Goal: Information Seeking & Learning: Learn about a topic

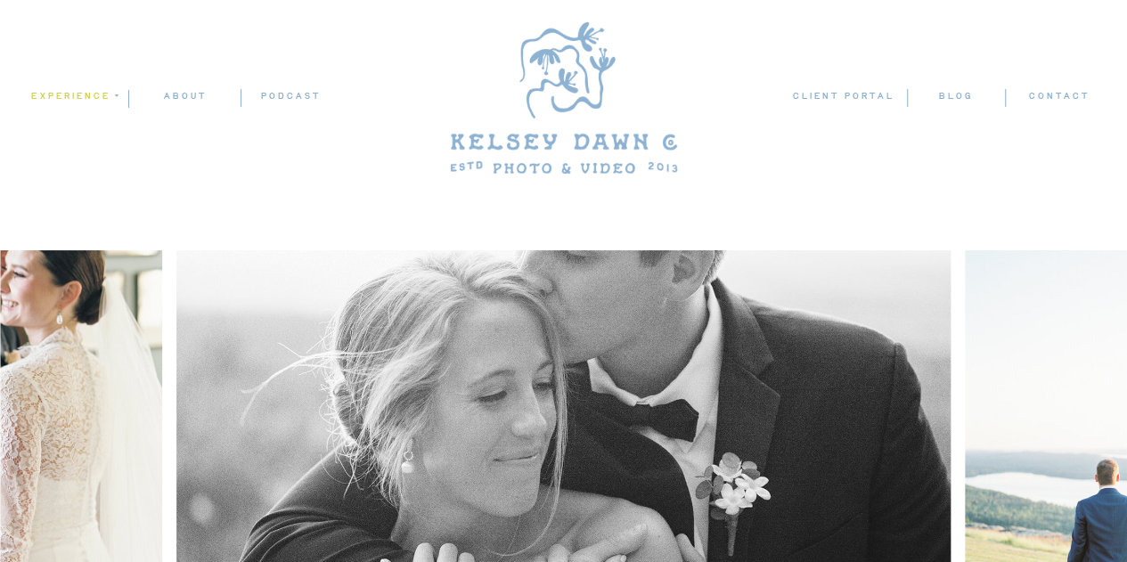
click at [77, 94] on nav "experience" at bounding box center [73, 96] width 86 height 16
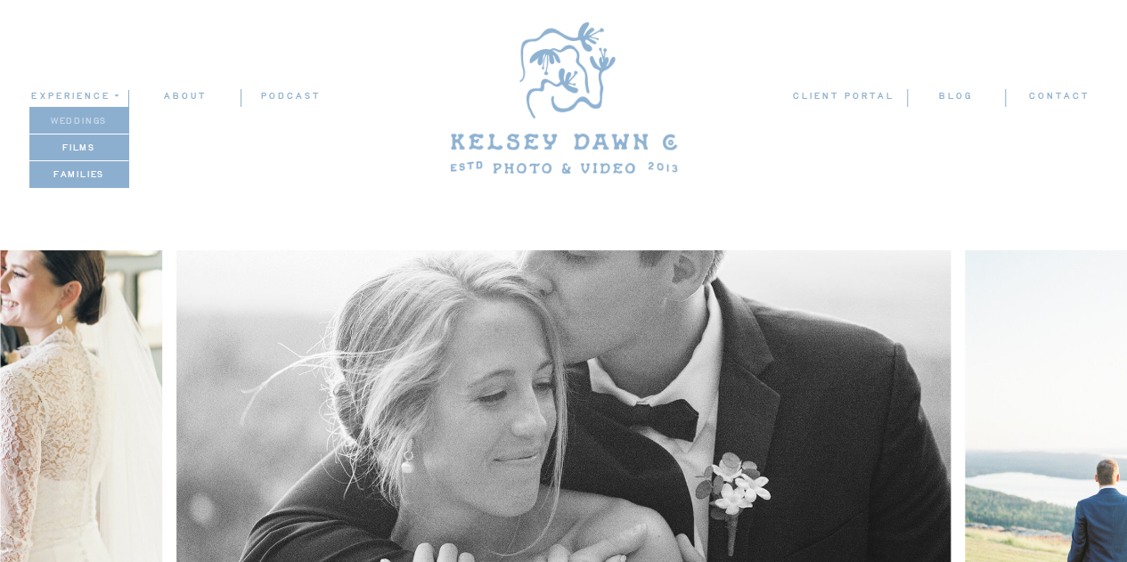
click at [77, 115] on p "weddings" at bounding box center [78, 120] width 99 height 15
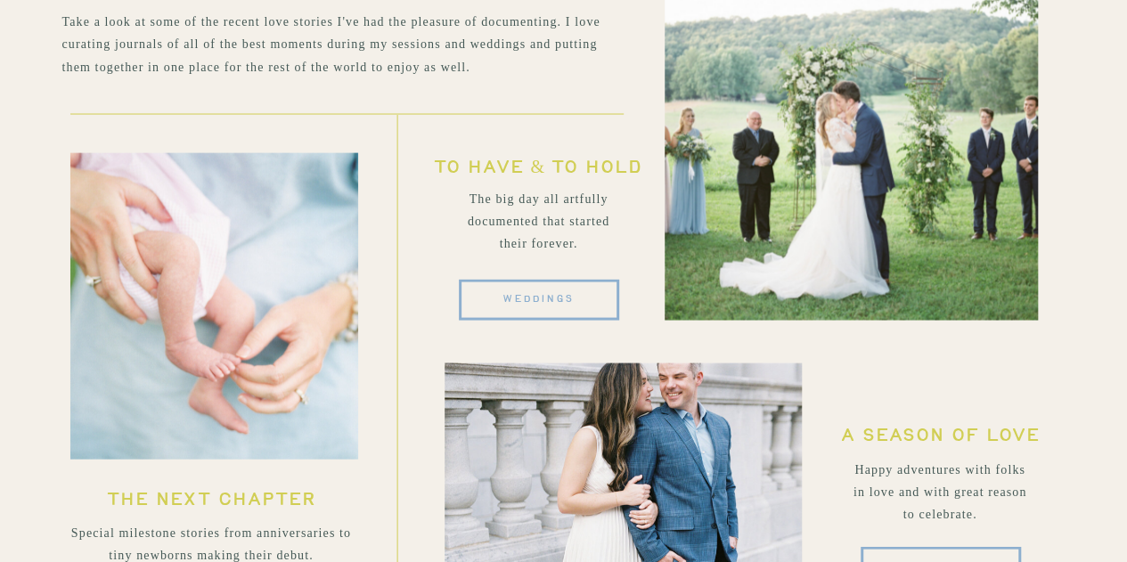
scroll to position [5028, 0]
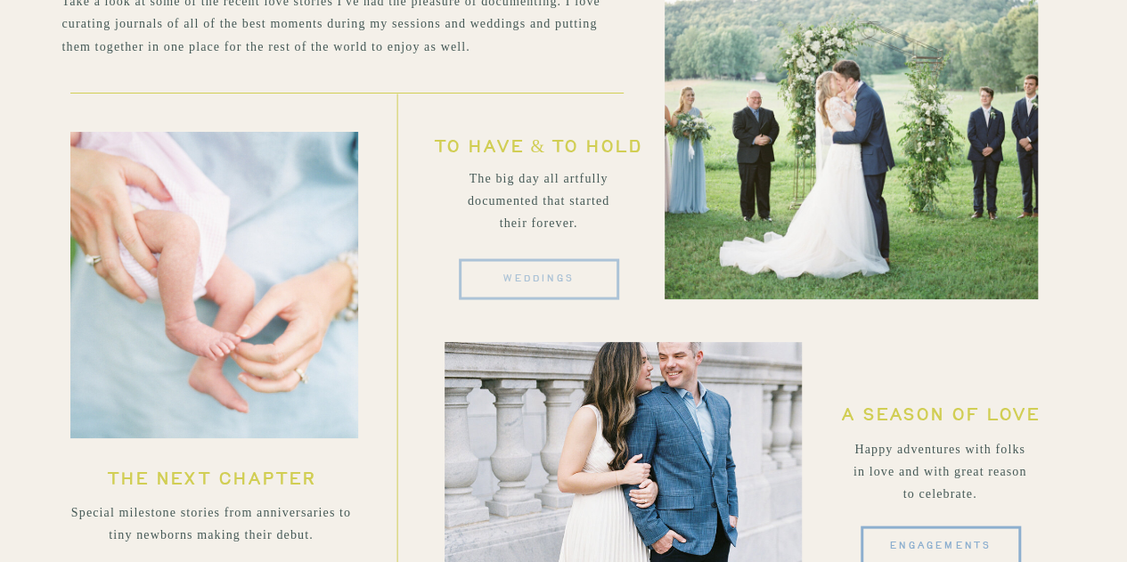
click at [519, 277] on span "weddings" at bounding box center [539, 279] width 72 height 18
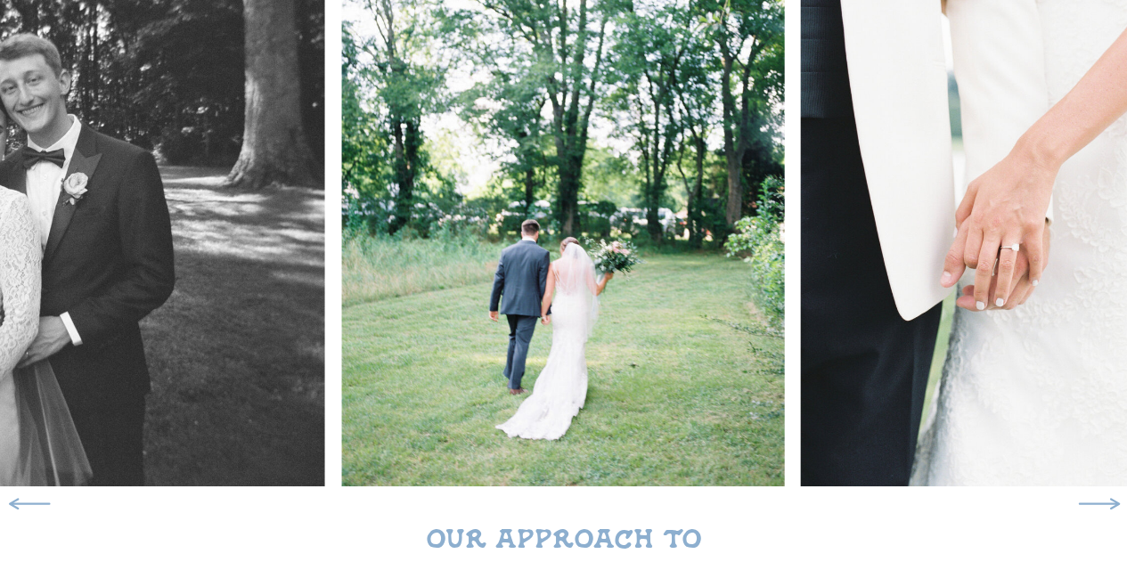
scroll to position [342, 0]
click at [1110, 500] on icon at bounding box center [1099, 503] width 56 height 53
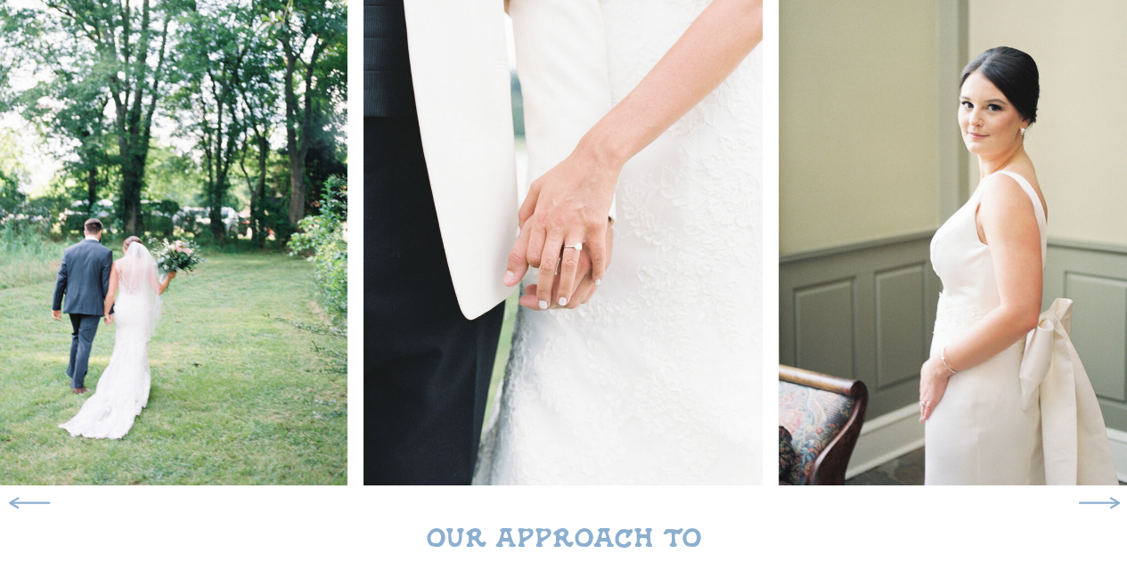
click at [1110, 500] on icon at bounding box center [1099, 503] width 56 height 53
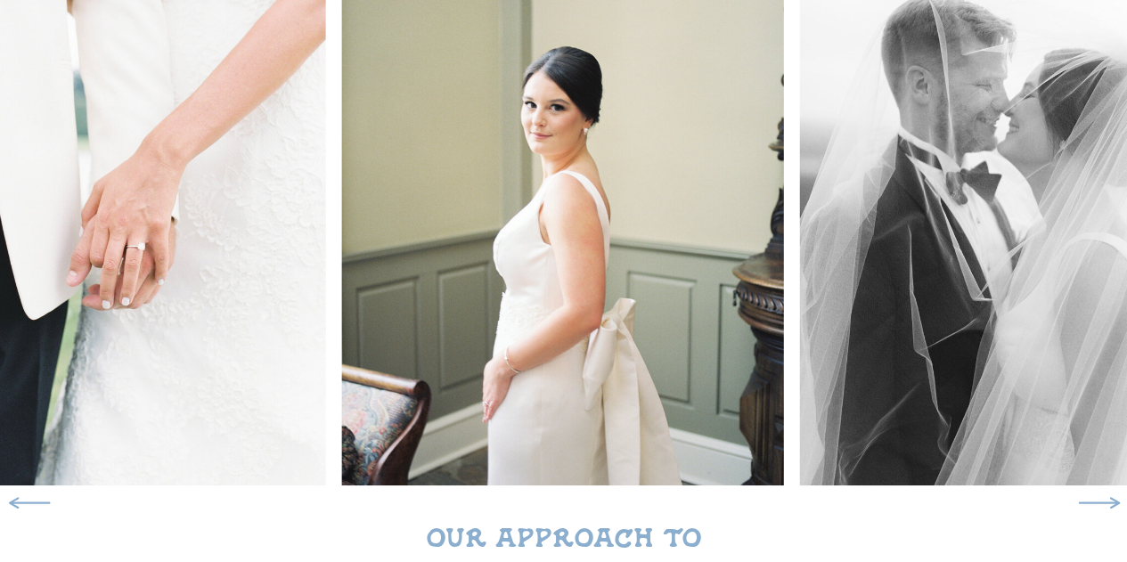
click at [1110, 500] on icon at bounding box center [1099, 503] width 56 height 53
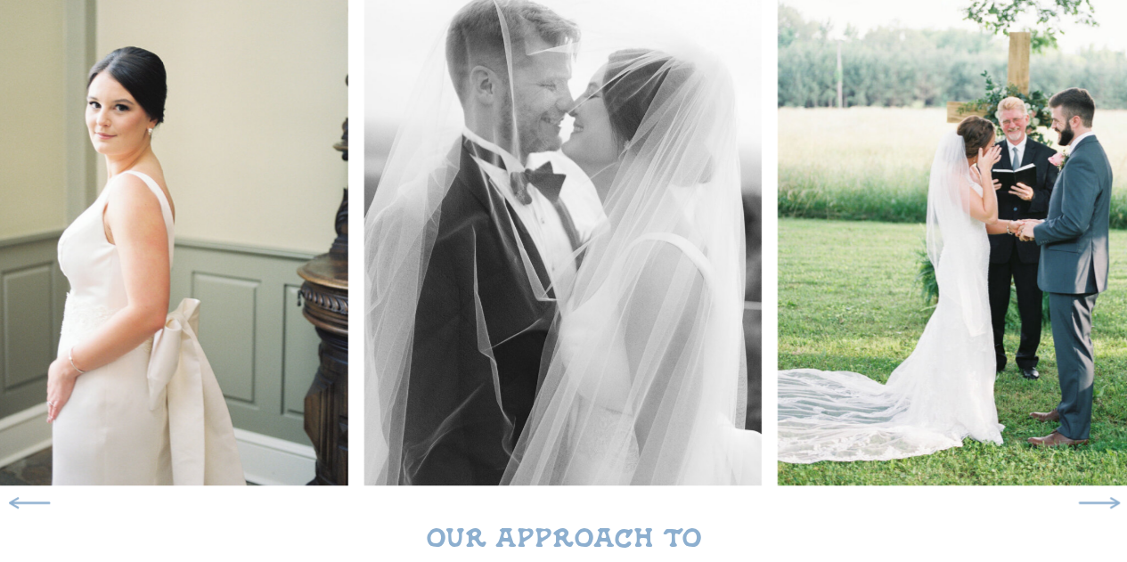
click at [1110, 500] on icon at bounding box center [1099, 503] width 56 height 53
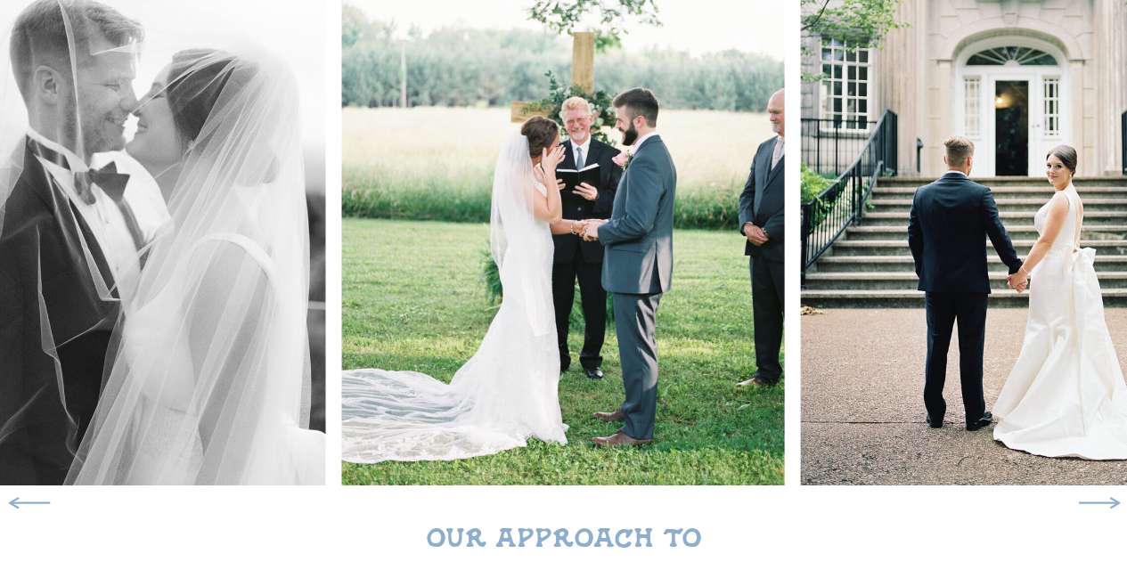
click at [1110, 500] on icon at bounding box center [1099, 503] width 56 height 53
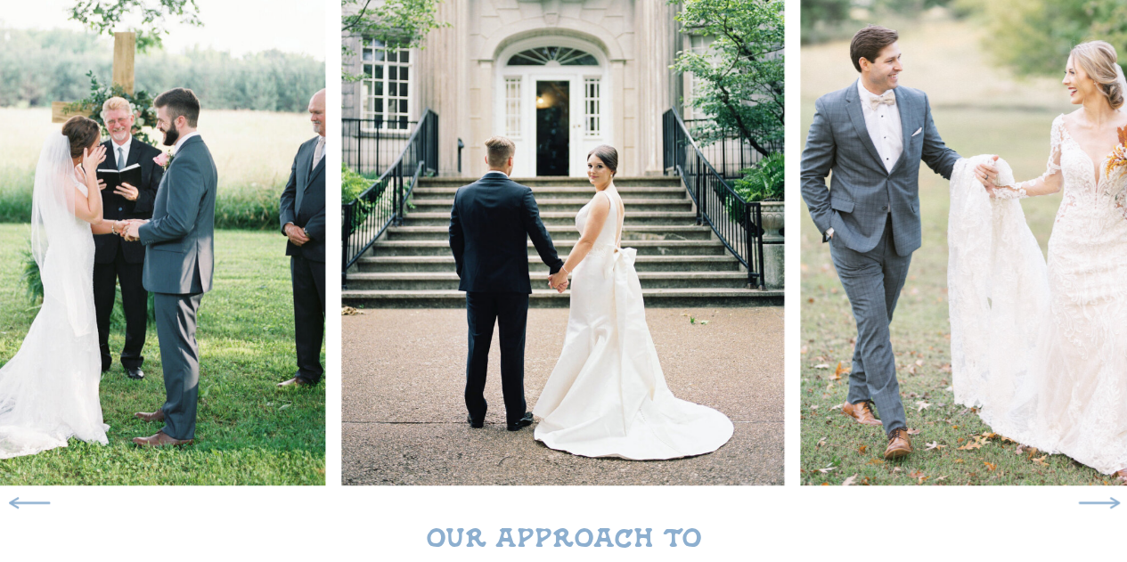
click at [1110, 500] on icon at bounding box center [1099, 503] width 56 height 53
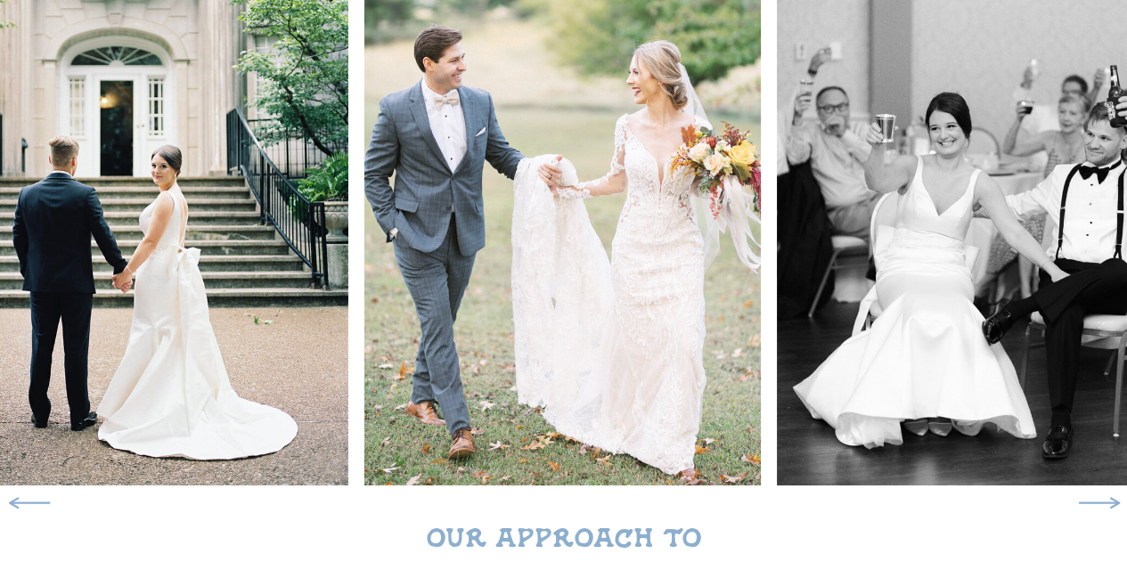
click at [1110, 500] on icon at bounding box center [1099, 503] width 56 height 53
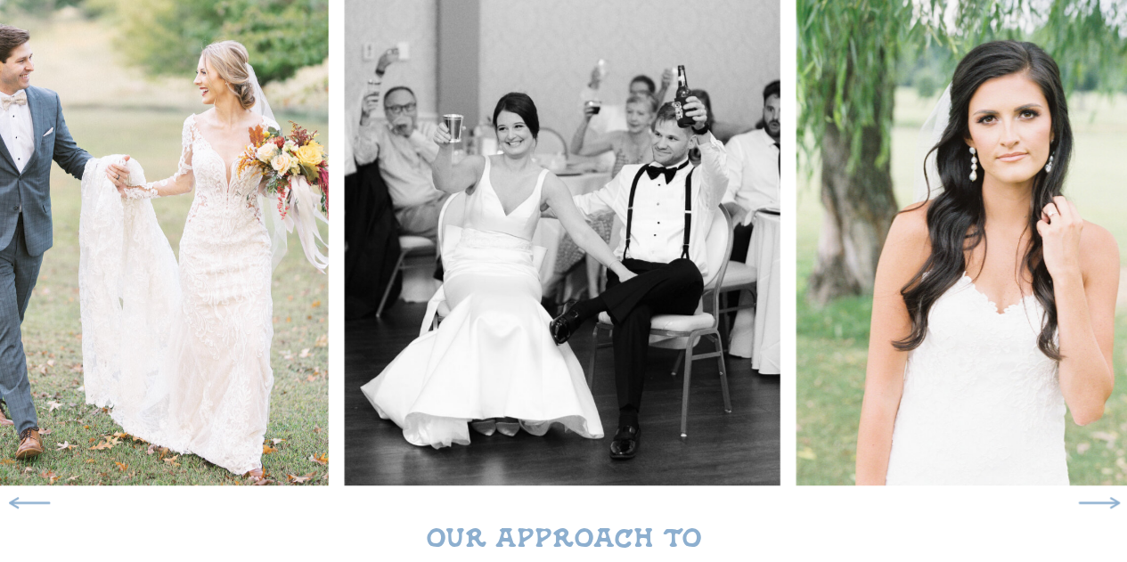
click at [1110, 500] on icon at bounding box center [1099, 503] width 56 height 53
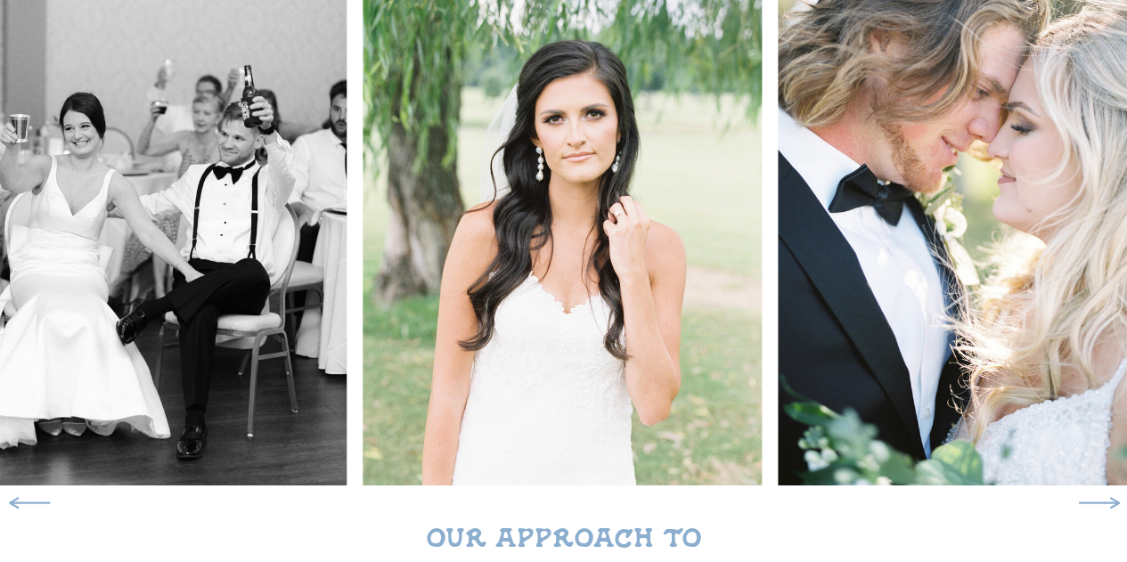
click at [1110, 500] on icon at bounding box center [1099, 503] width 56 height 53
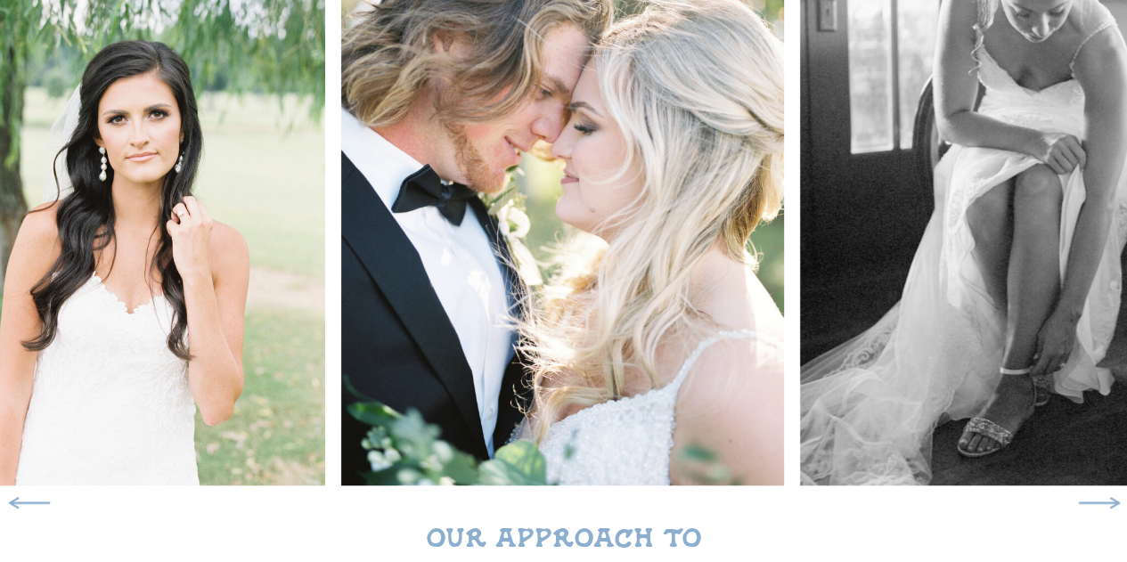
click at [1110, 500] on icon at bounding box center [1099, 503] width 56 height 53
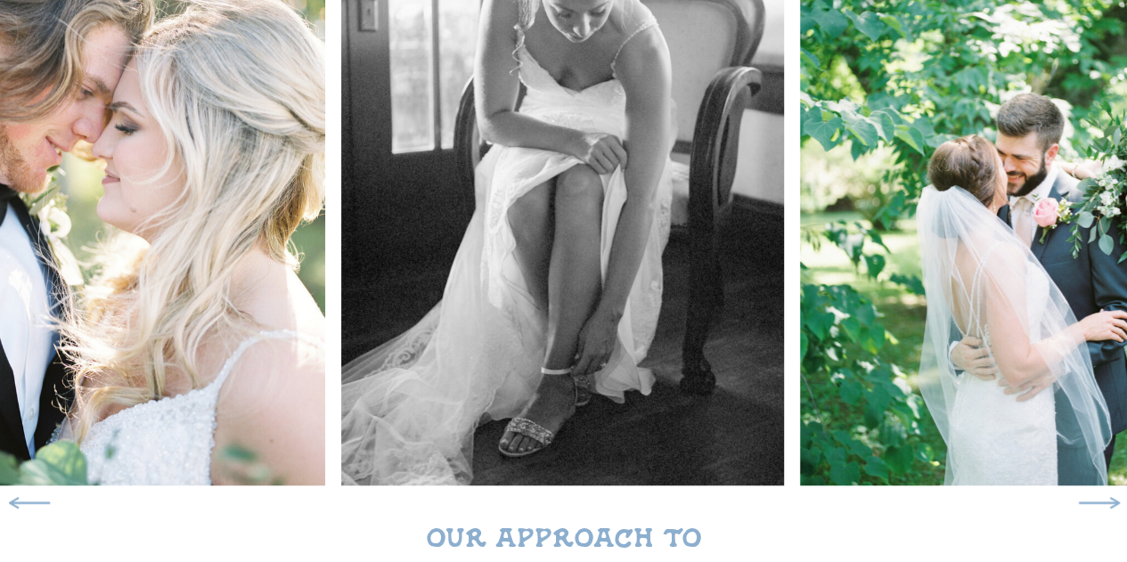
click at [1110, 500] on icon at bounding box center [1099, 503] width 56 height 53
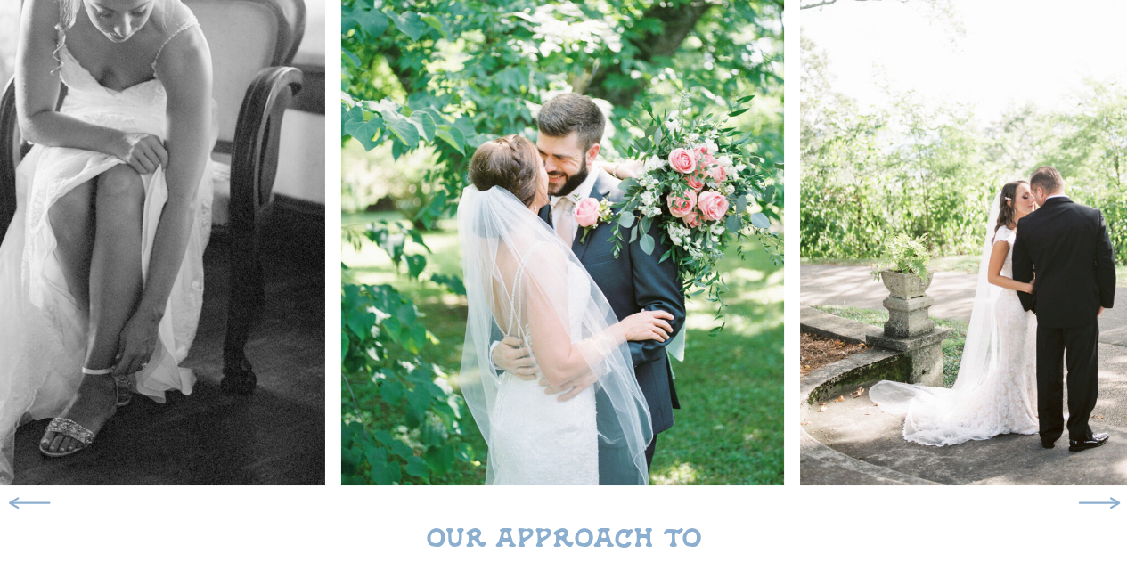
click at [1110, 500] on icon at bounding box center [1099, 503] width 56 height 53
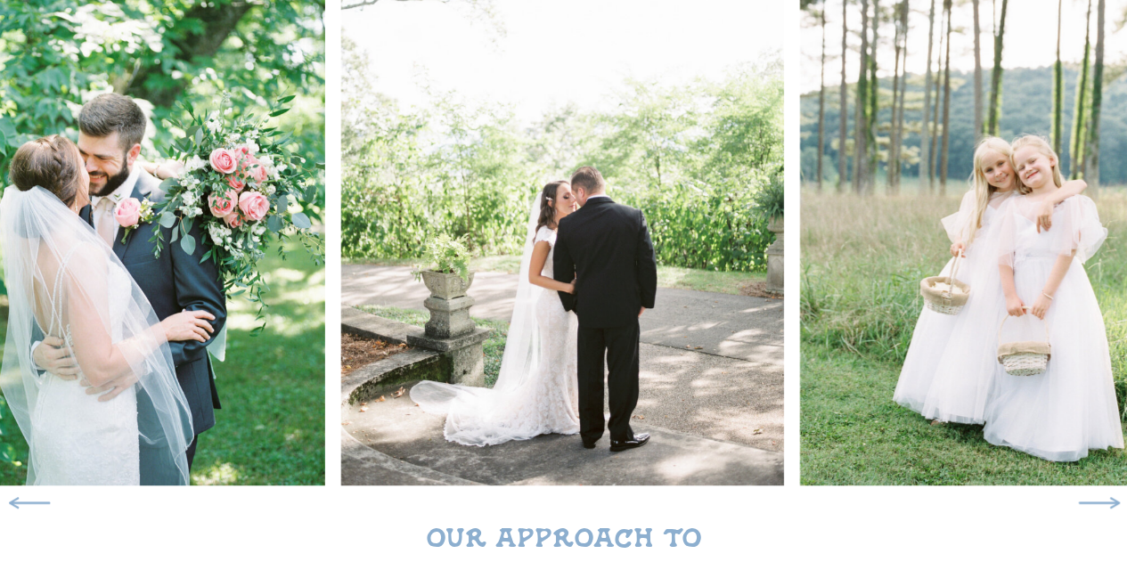
click at [1110, 500] on icon at bounding box center [1099, 503] width 56 height 53
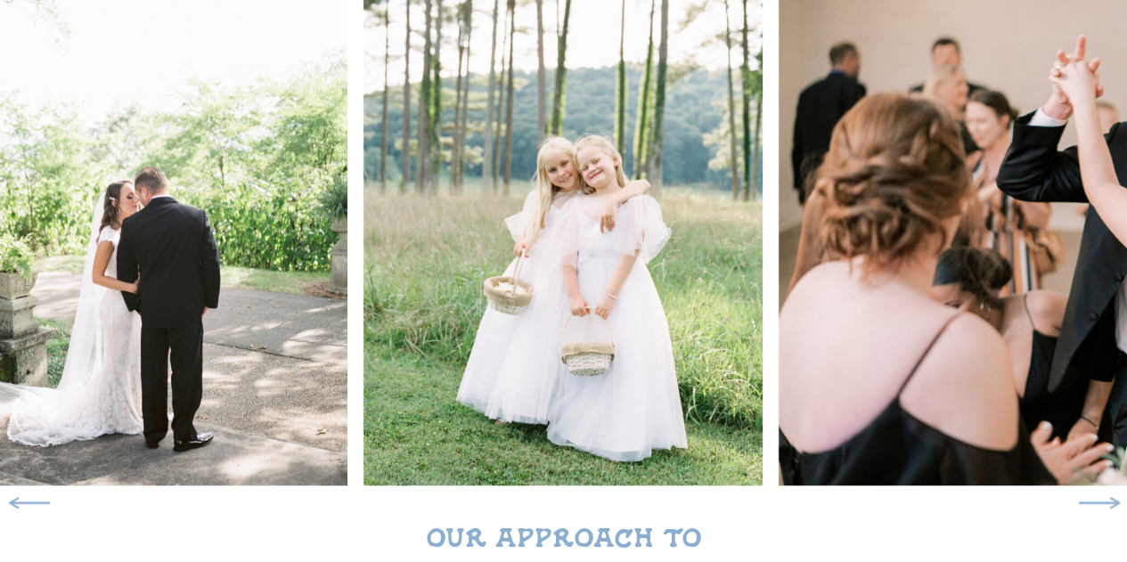
click at [1110, 500] on icon at bounding box center [1099, 503] width 56 height 53
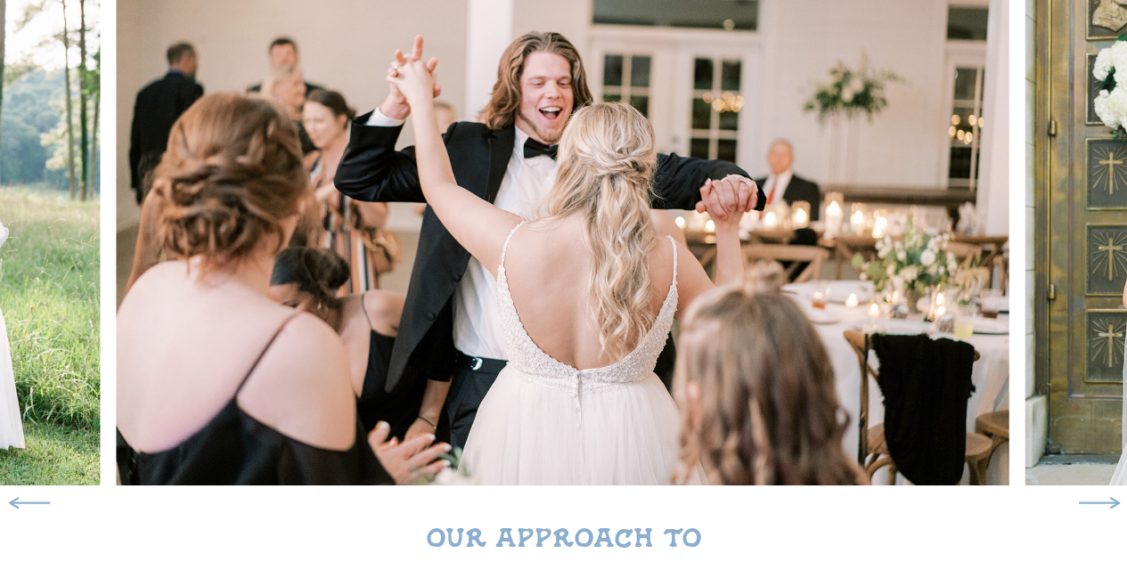
click at [1110, 500] on icon at bounding box center [1099, 503] width 56 height 53
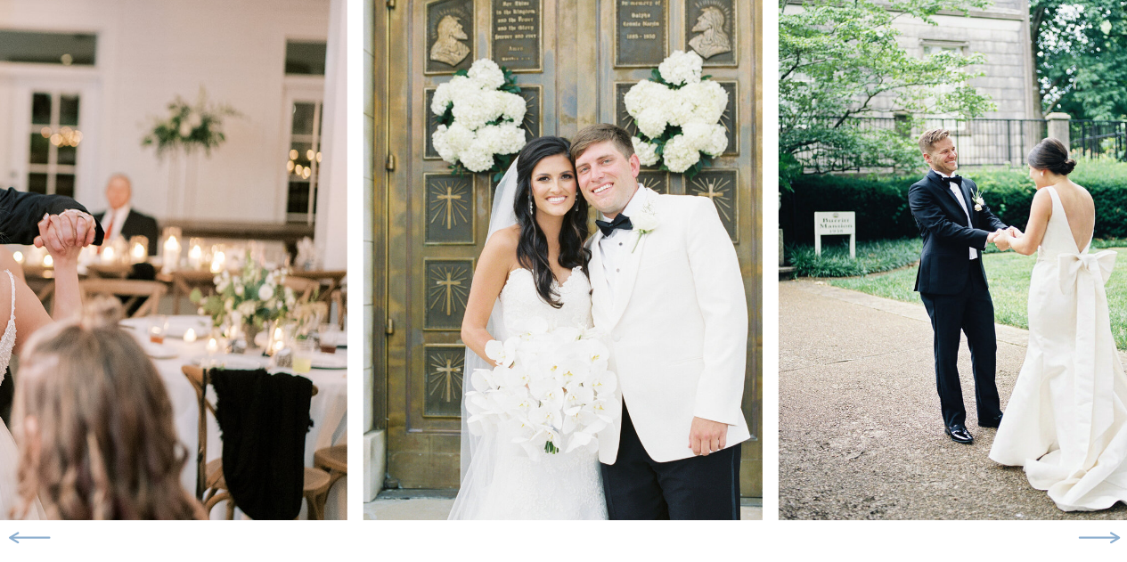
scroll to position [308, 0]
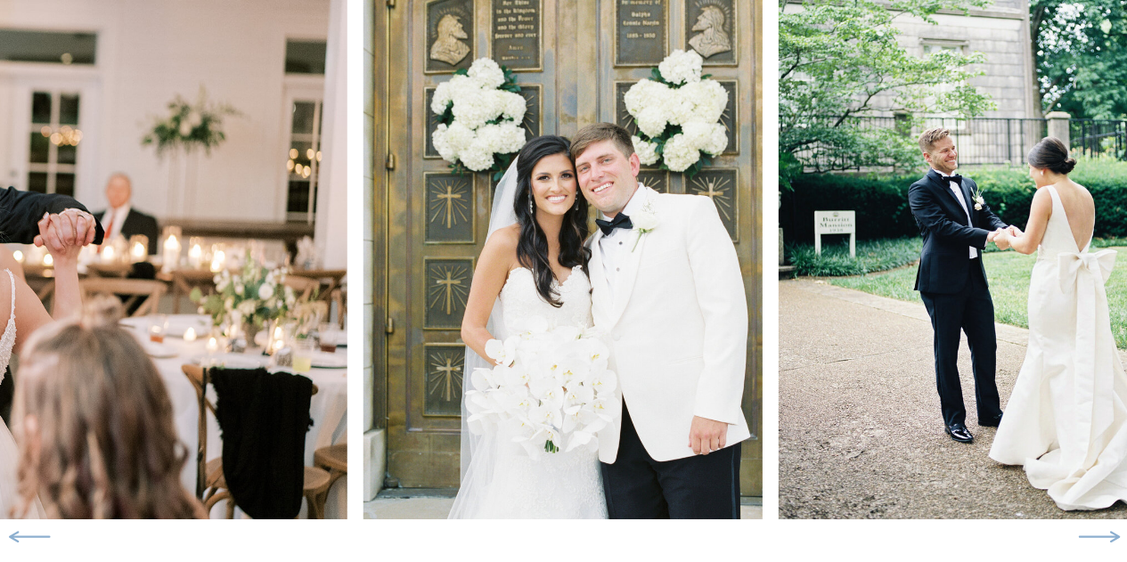
click at [540, 354] on img at bounding box center [563, 221] width 399 height 595
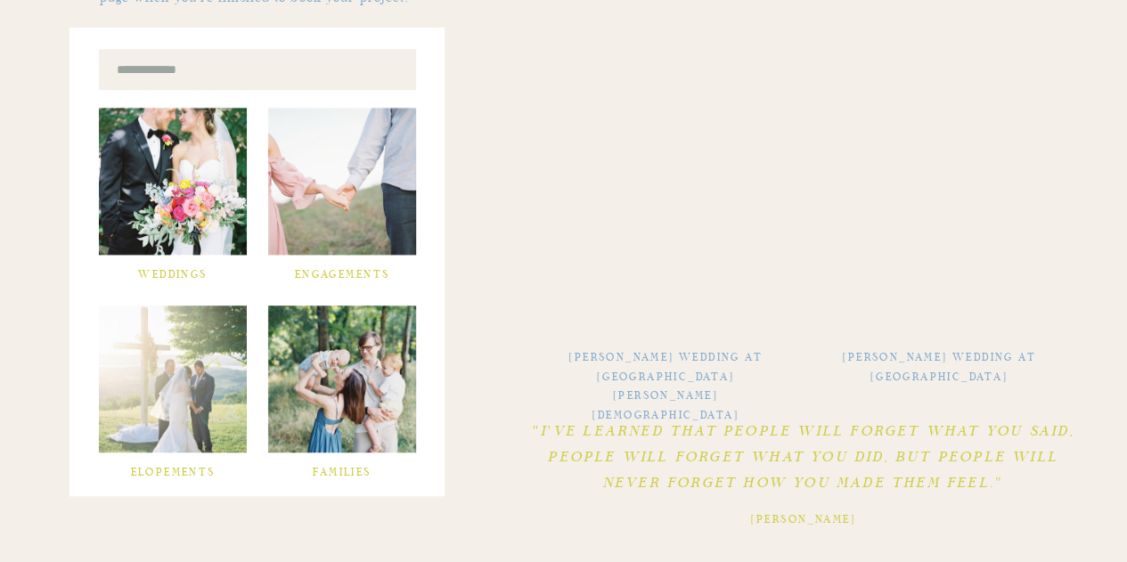
scroll to position [642, 0]
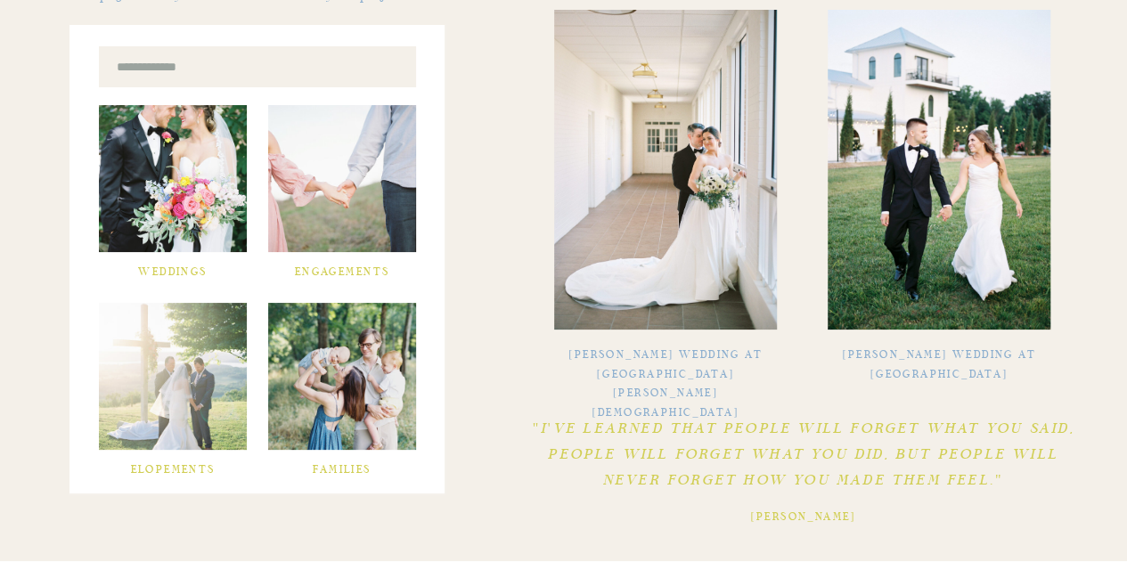
click at [153, 181] on div at bounding box center [173, 178] width 148 height 147
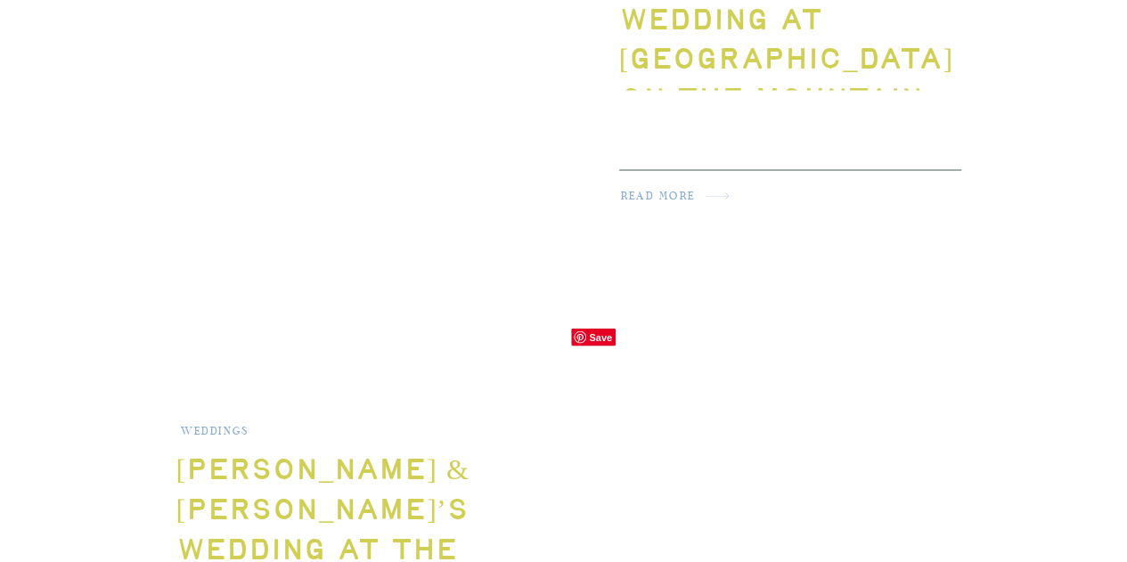
scroll to position [1469, 0]
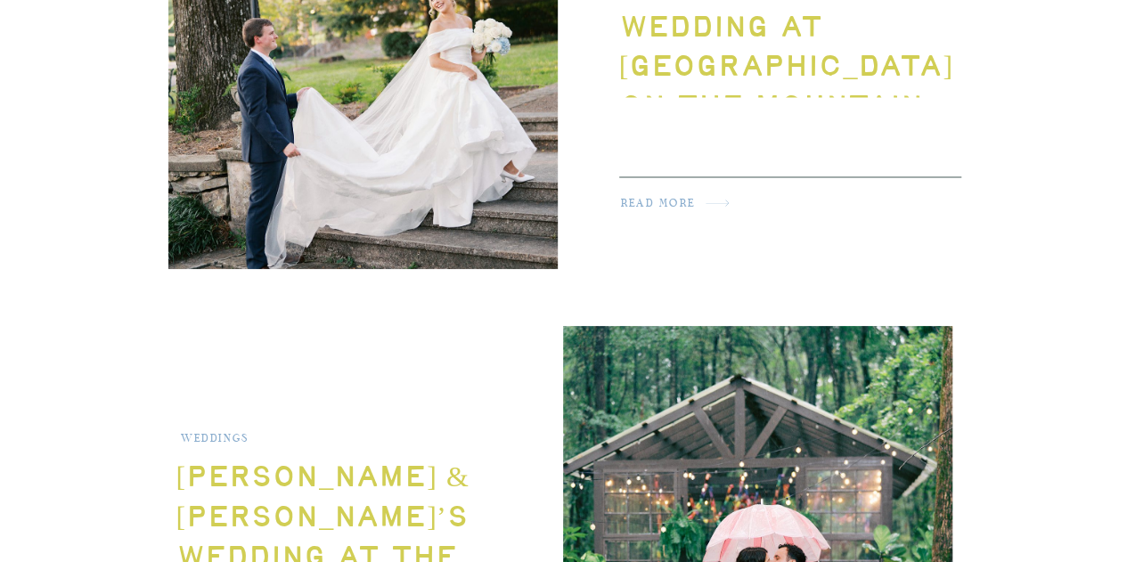
click at [658, 200] on h2 "read more" at bounding box center [677, 207] width 113 height 24
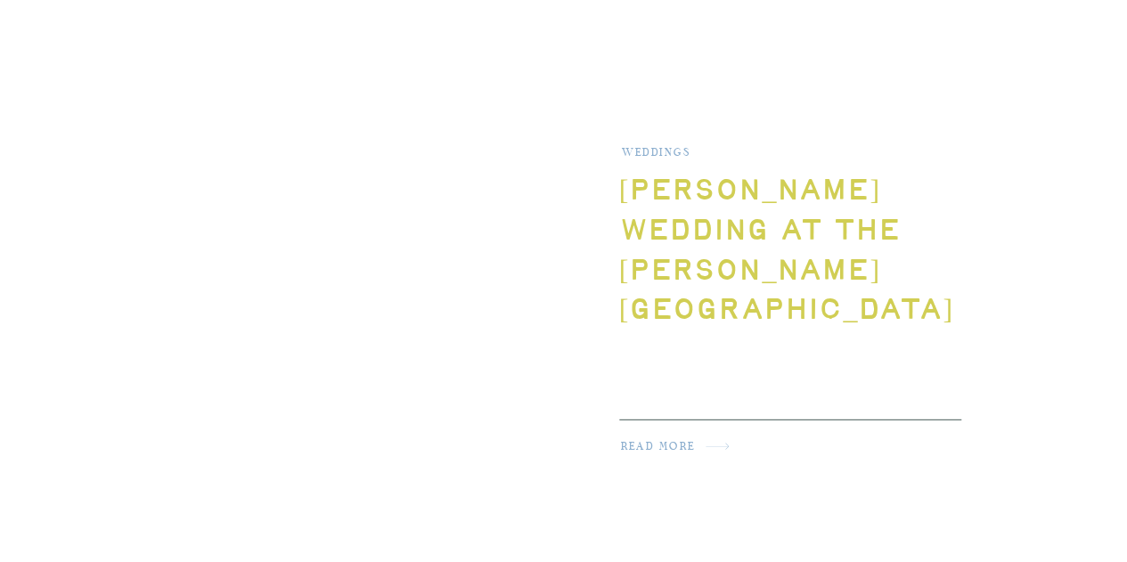
scroll to position [2324, 0]
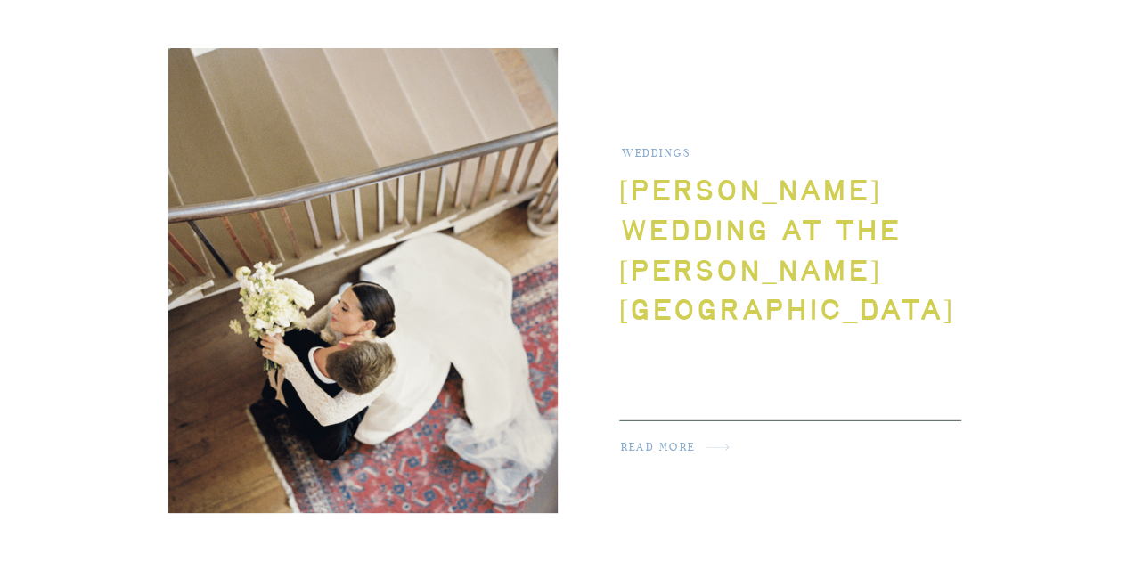
click at [629, 443] on h2 "read more" at bounding box center [677, 451] width 113 height 24
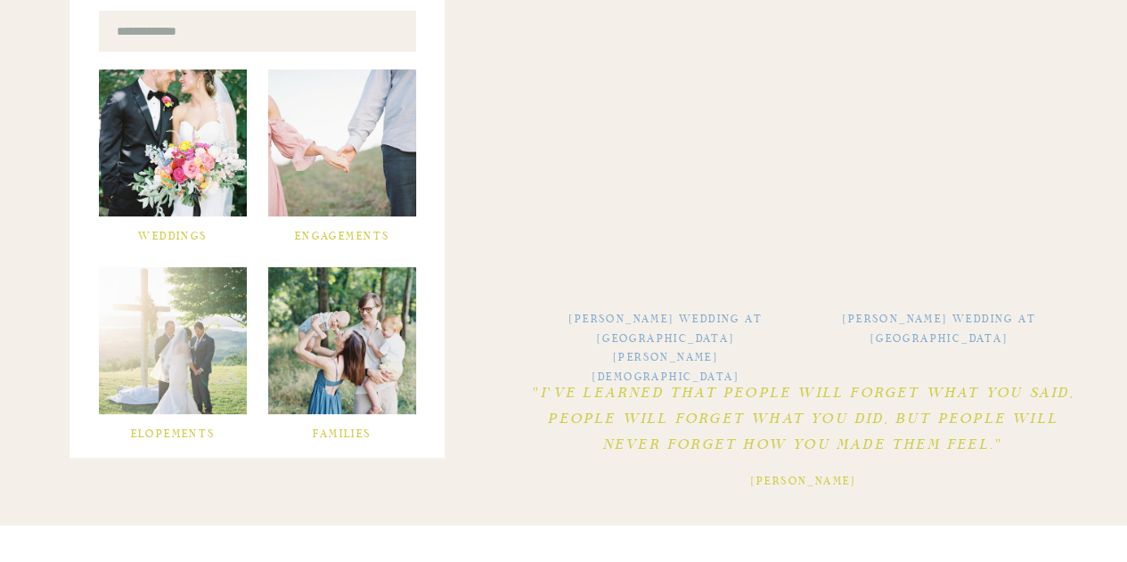
scroll to position [676, 0]
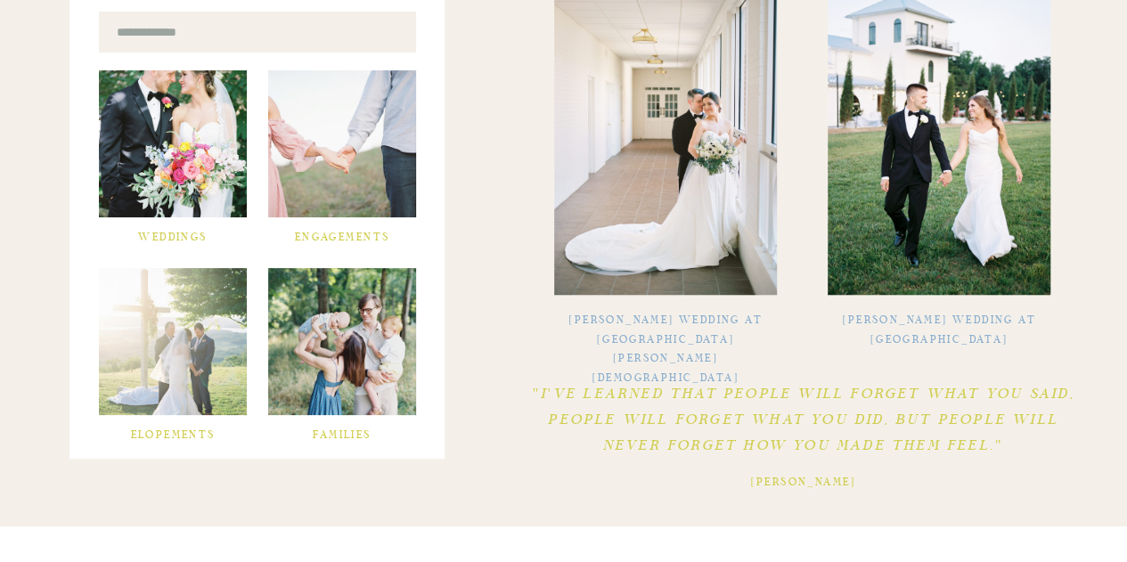
click at [337, 321] on div at bounding box center [342, 341] width 148 height 147
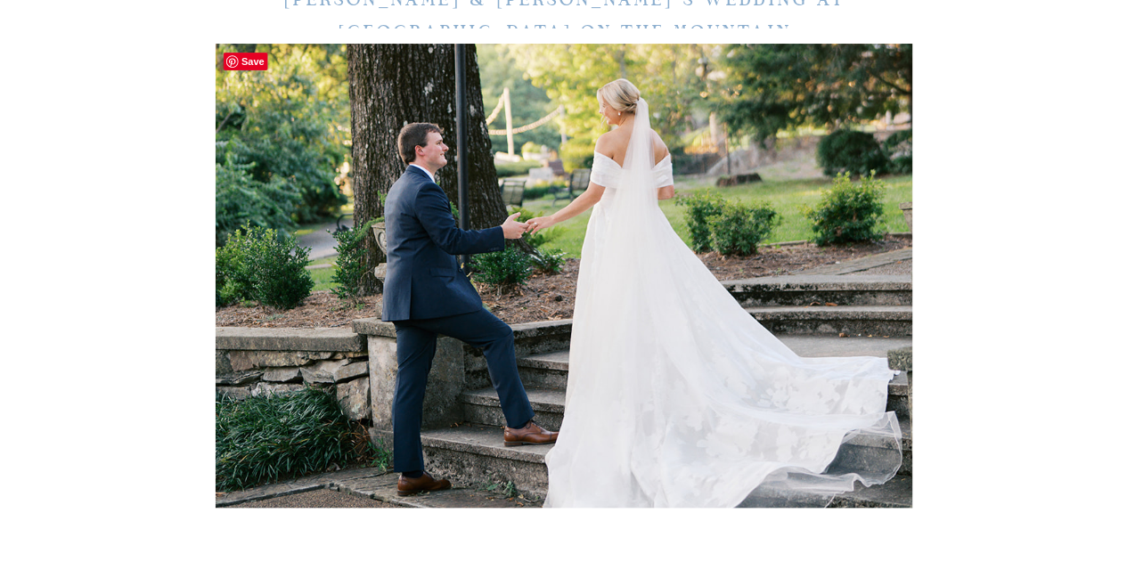
scroll to position [283, 0]
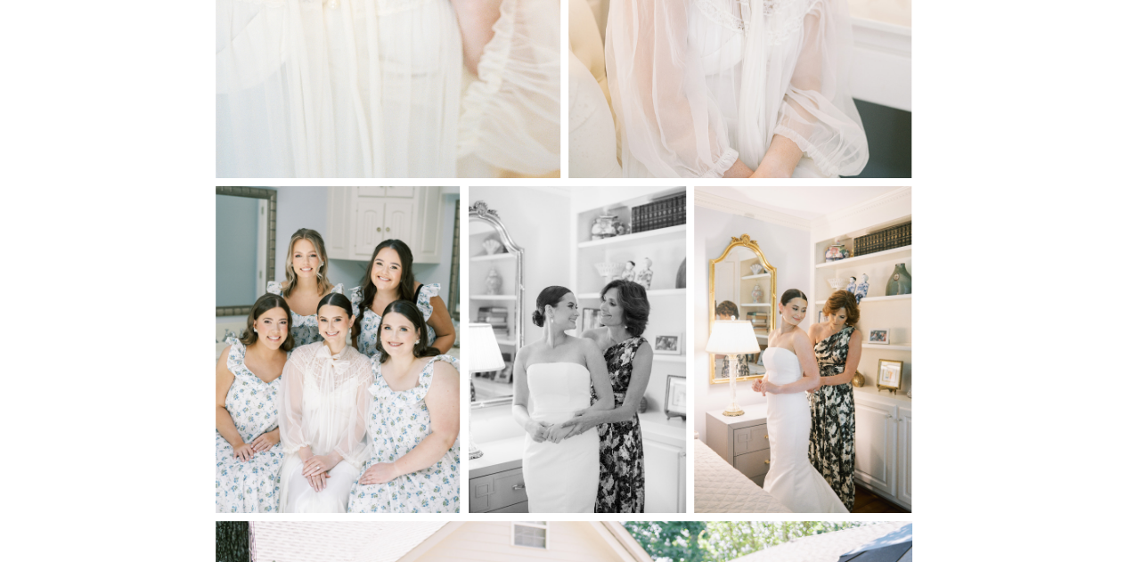
scroll to position [2874, 0]
click at [310, 291] on img at bounding box center [338, 348] width 245 height 327
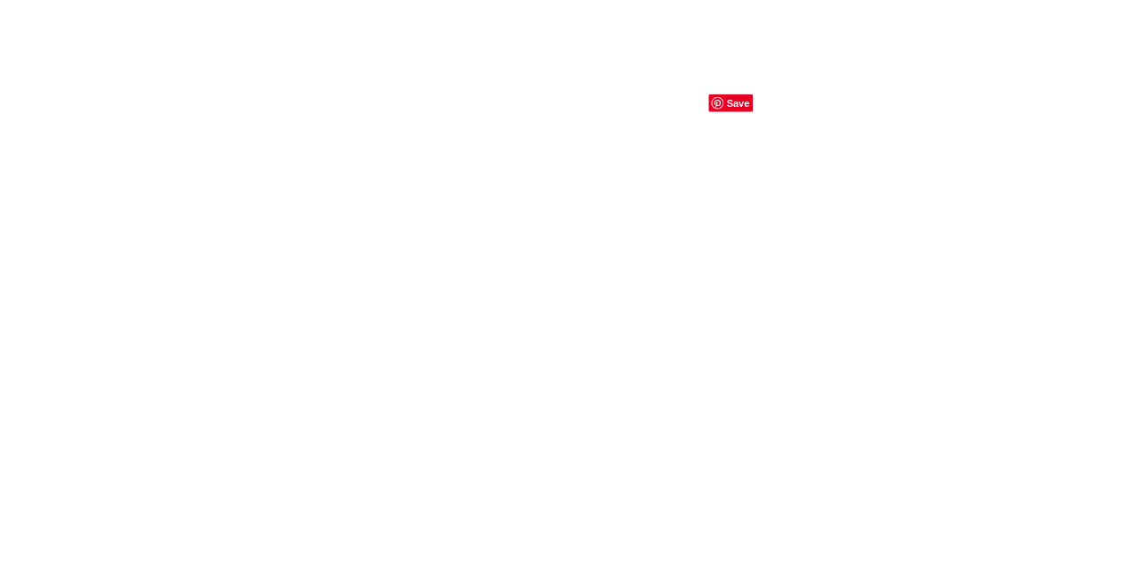
scroll to position [8783, 0]
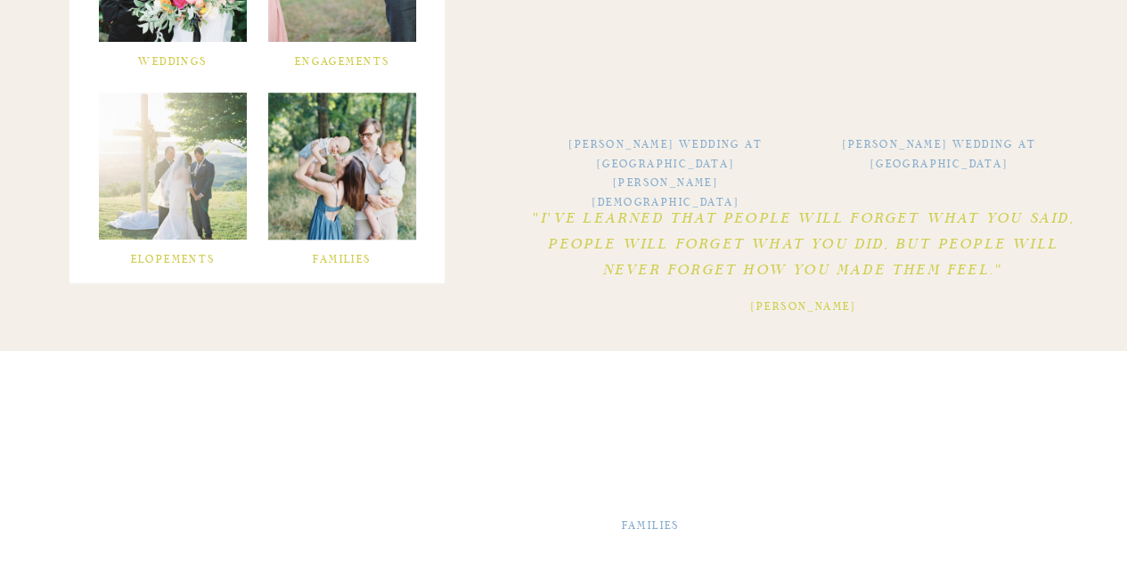
scroll to position [865, 0]
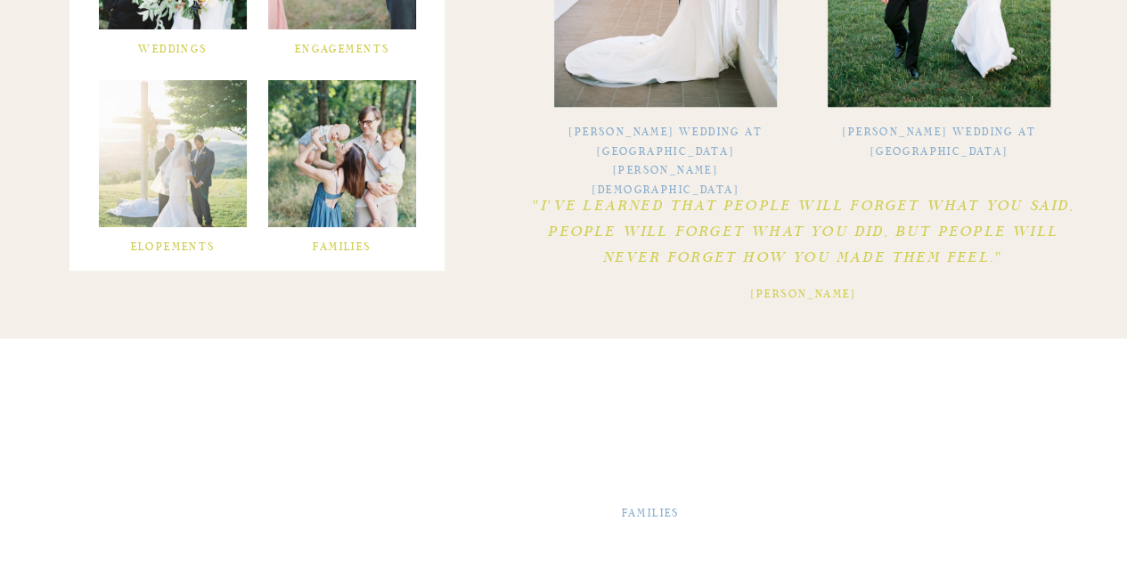
click at [162, 118] on div at bounding box center [173, 153] width 148 height 147
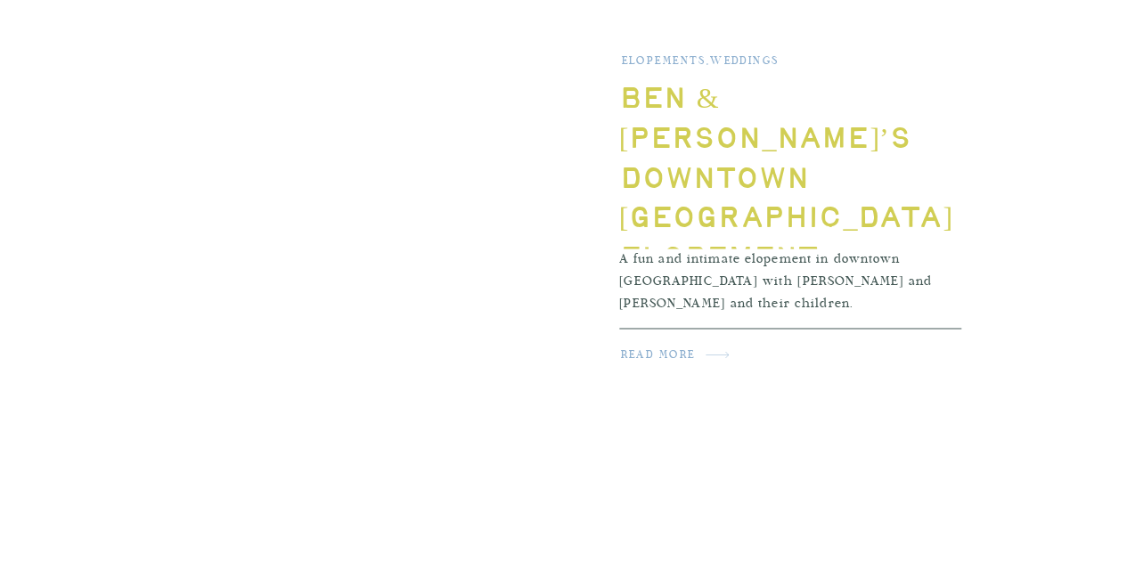
scroll to position [1318, 0]
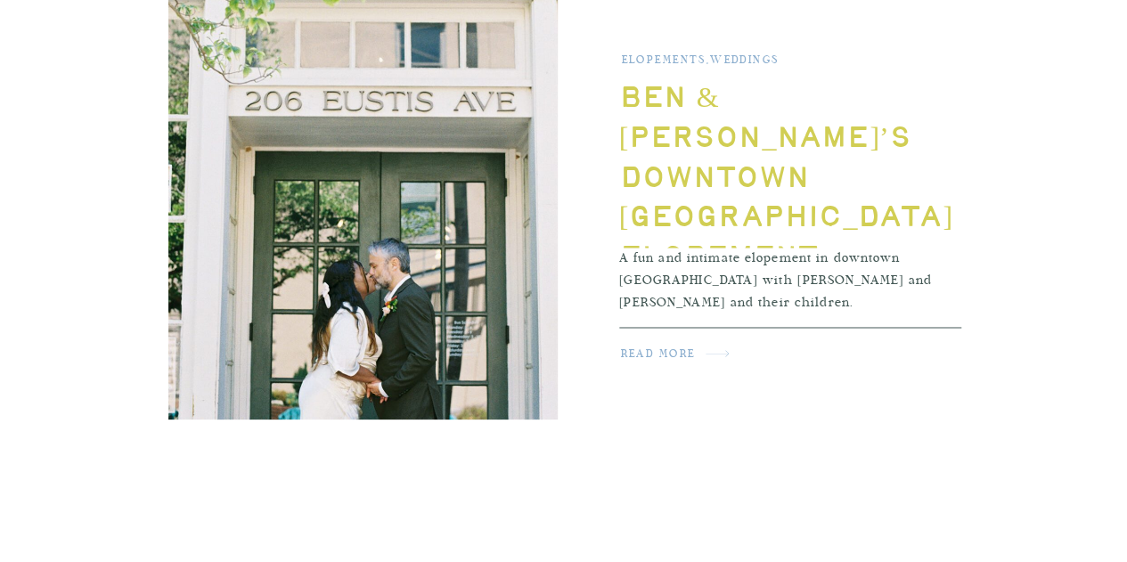
click at [385, 292] on img at bounding box center [362, 187] width 389 height 465
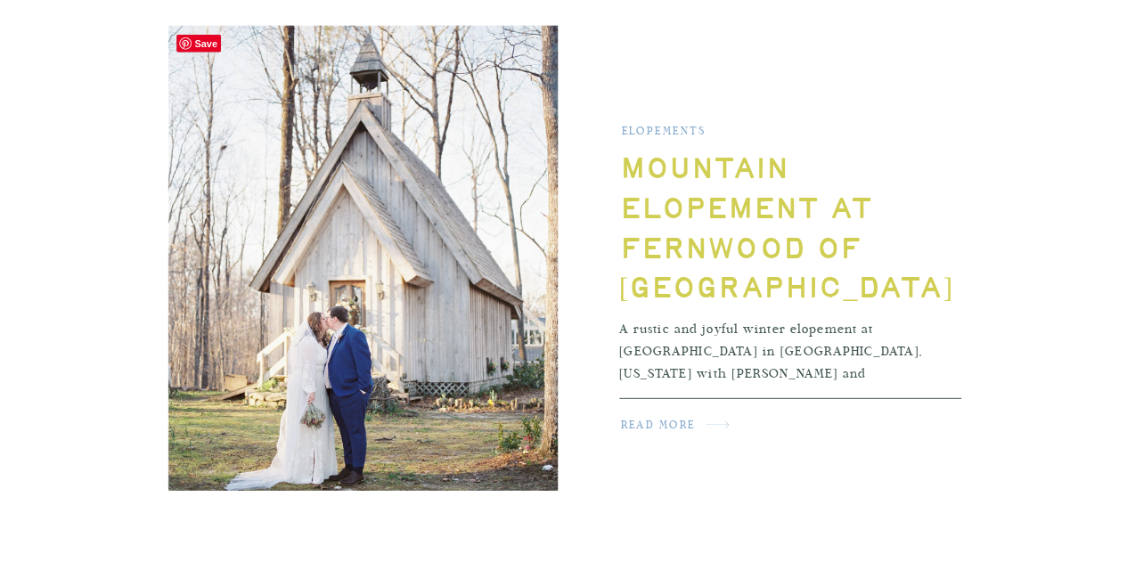
scroll to position [2356, 0]
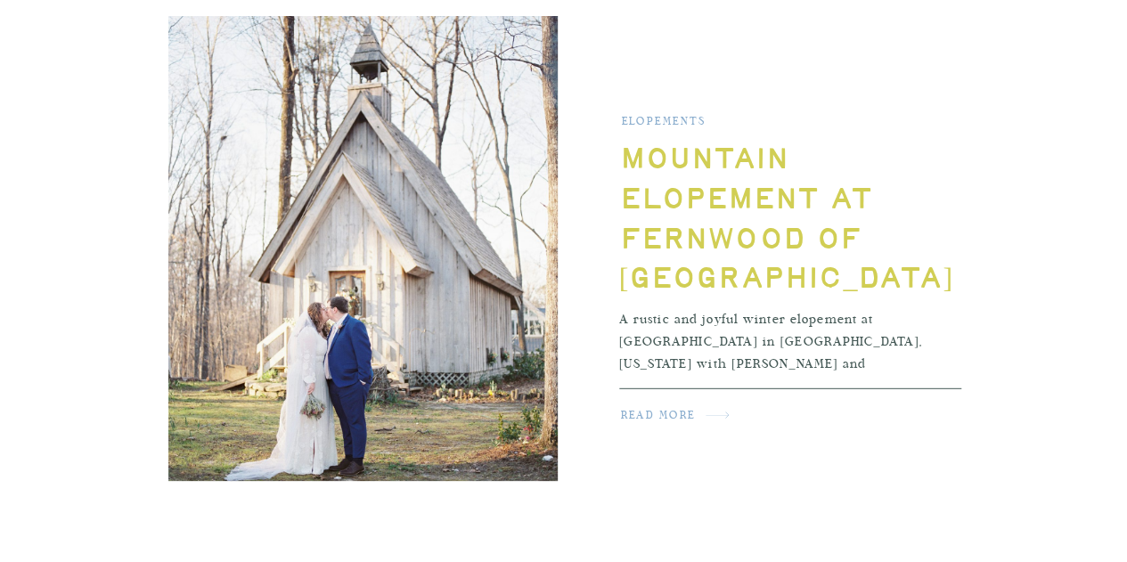
click at [677, 412] on h2 "read more" at bounding box center [677, 419] width 113 height 24
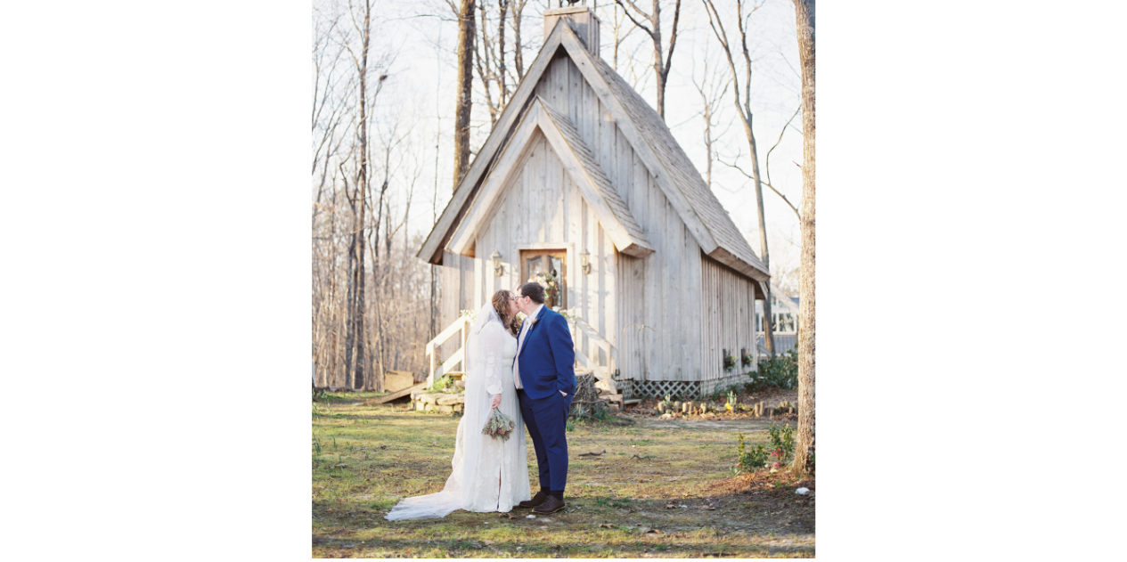
scroll to position [458, 0]
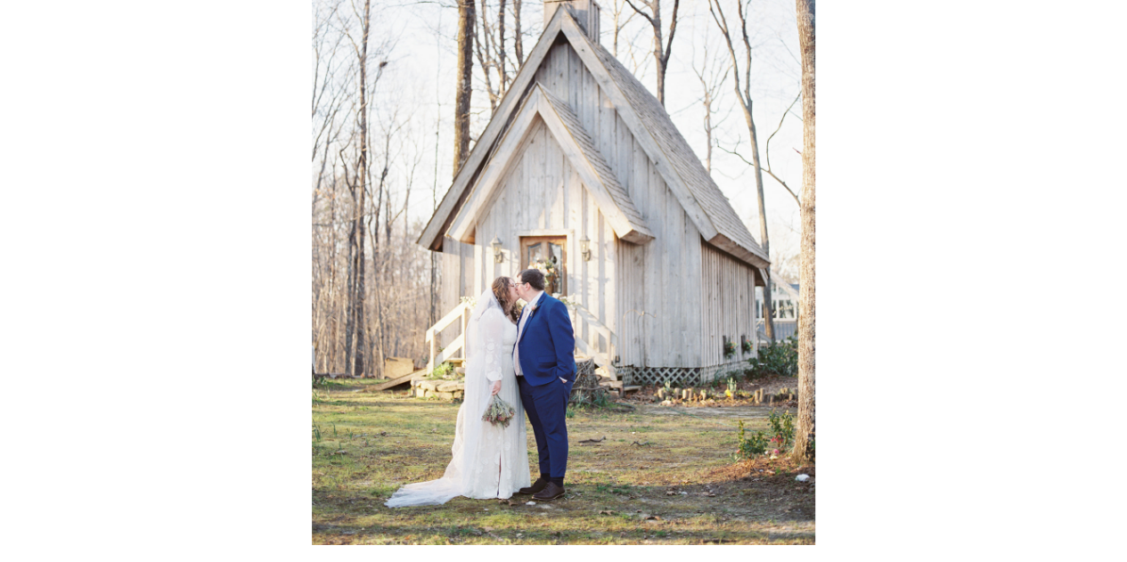
click at [456, 332] on img at bounding box center [564, 207] width 697 height 676
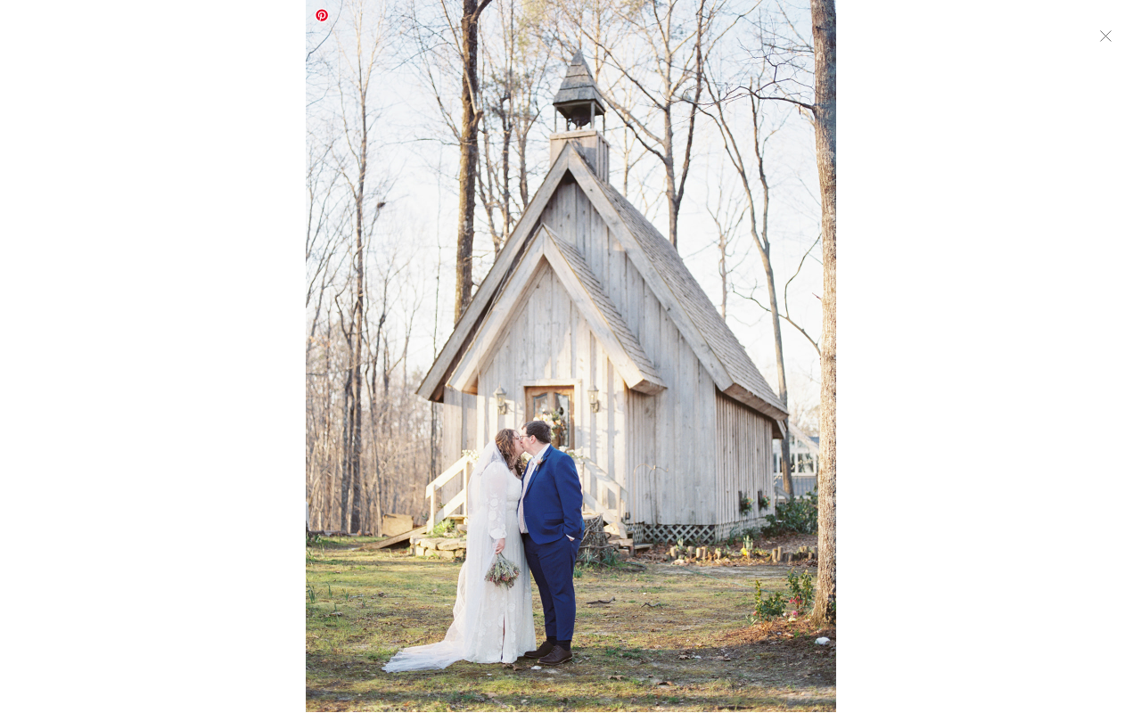
click at [563, 463] on img at bounding box center [571, 355] width 530 height 713
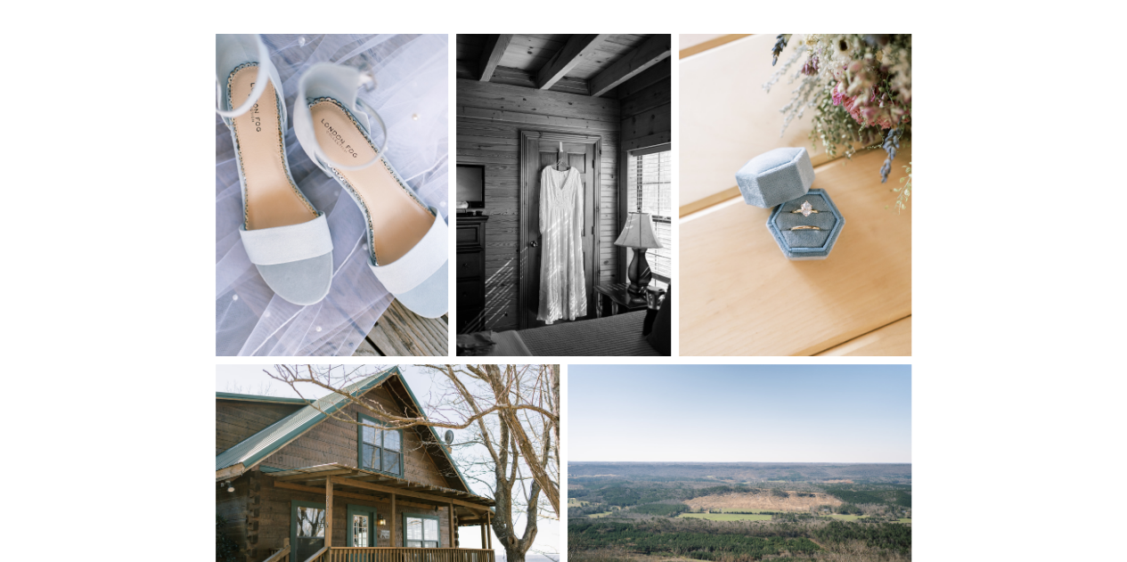
scroll to position [1574, 0]
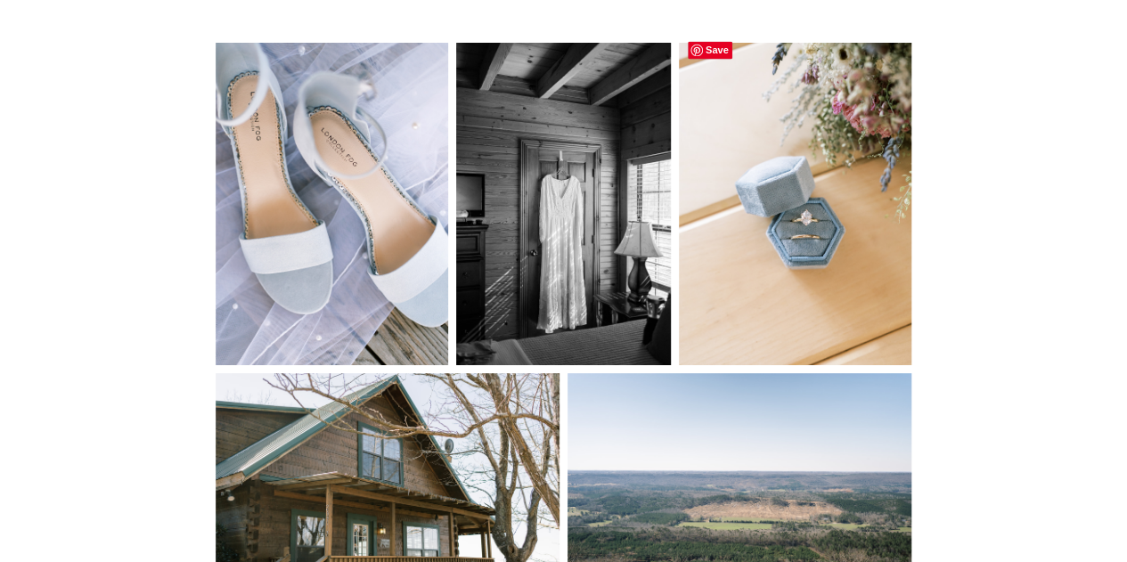
click at [825, 185] on img at bounding box center [795, 204] width 233 height 322
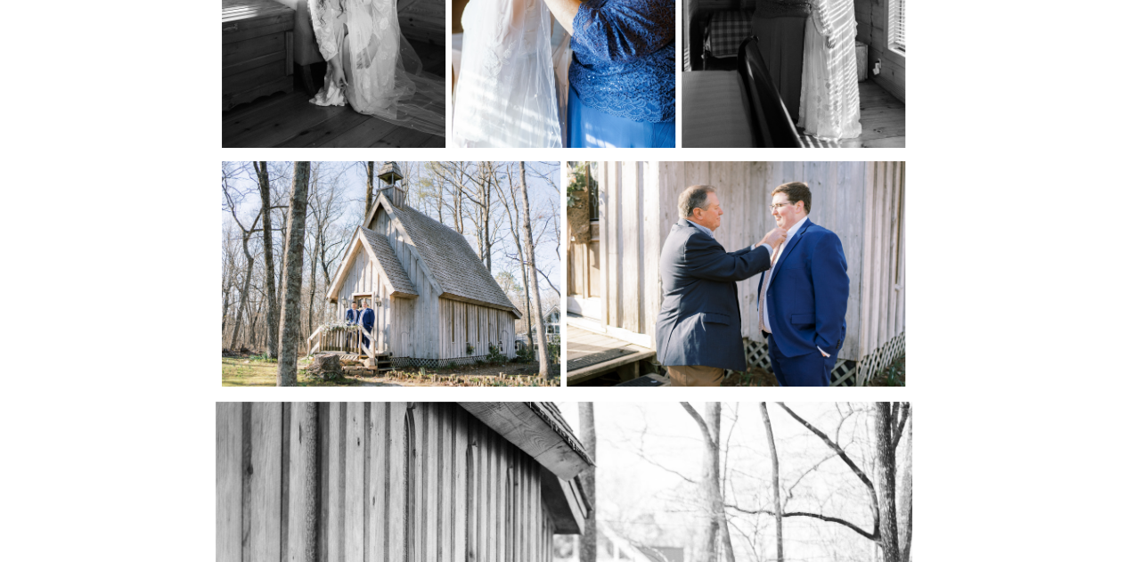
scroll to position [2394, 0]
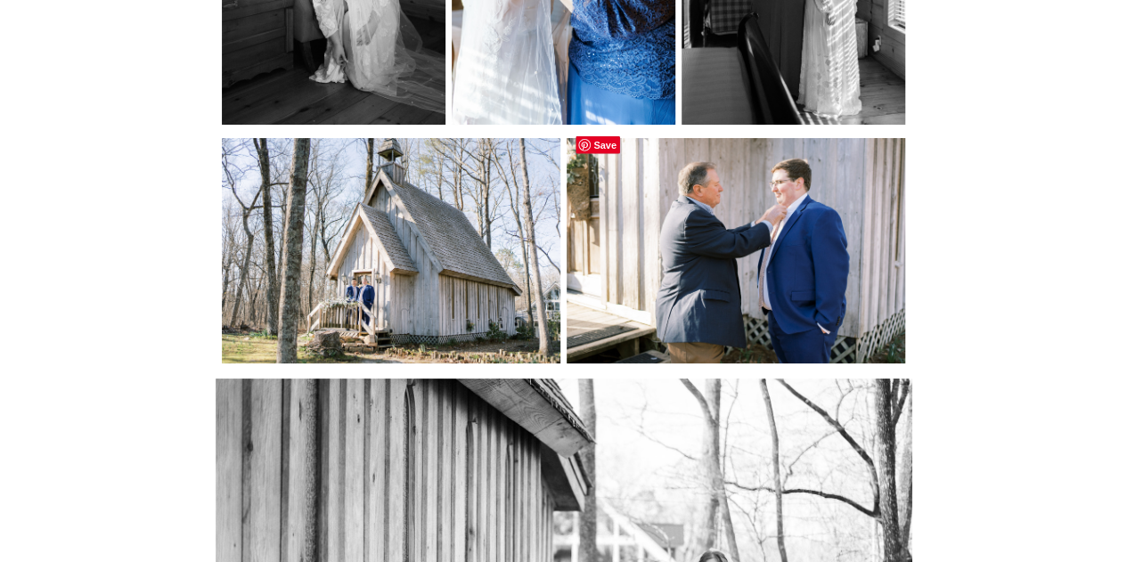
click at [758, 313] on img at bounding box center [736, 250] width 338 height 225
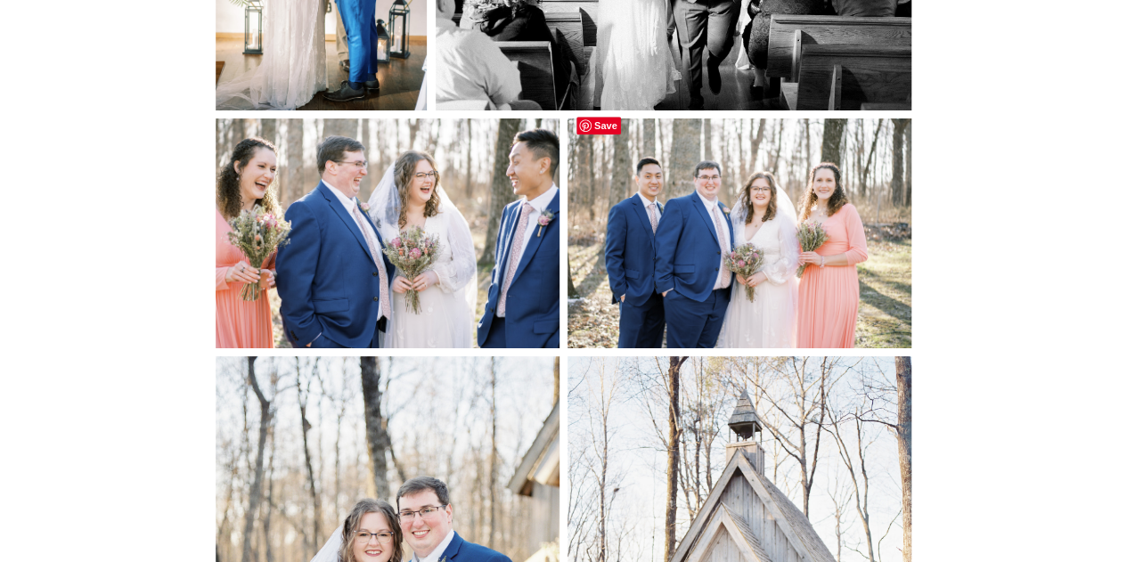
scroll to position [3698, 0]
click at [747, 266] on img at bounding box center [740, 233] width 344 height 230
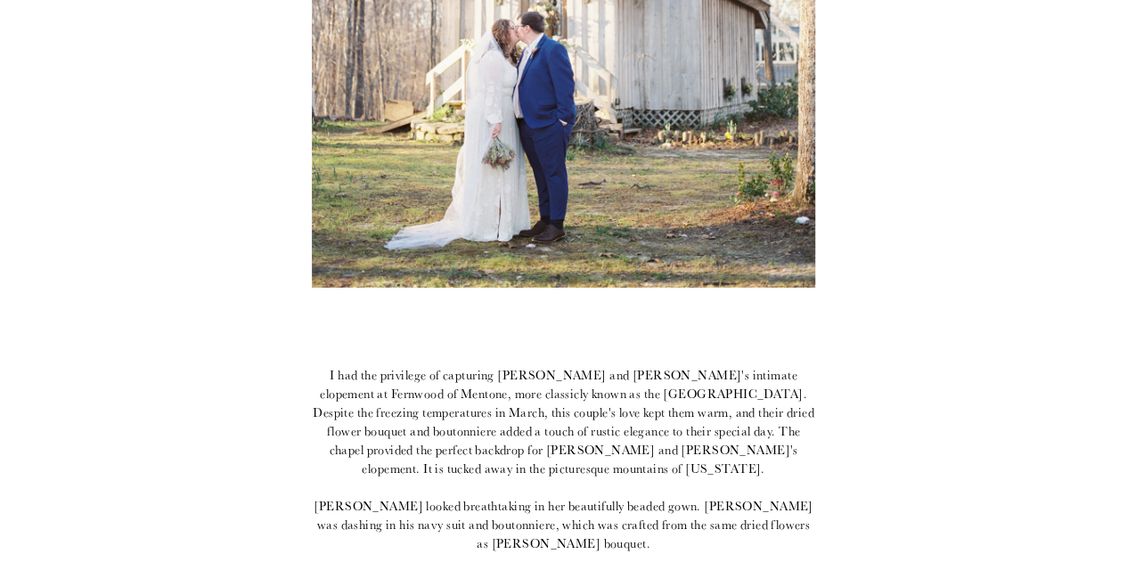
scroll to position [646, 0]
